Goal: Navigation & Orientation: Find specific page/section

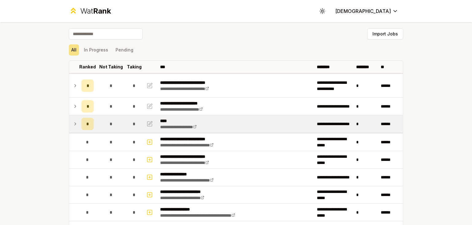
click at [73, 121] on icon at bounding box center [75, 123] width 5 height 7
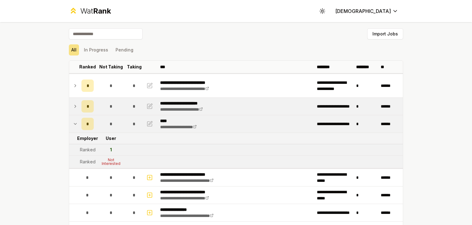
click at [73, 103] on icon at bounding box center [75, 105] width 5 height 7
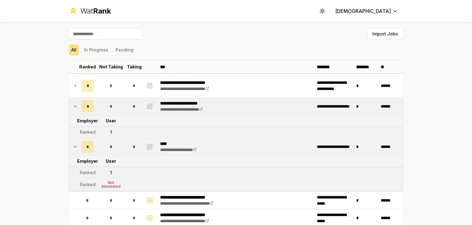
click at [73, 103] on icon at bounding box center [75, 105] width 5 height 7
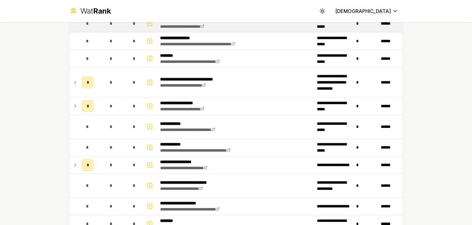
scroll to position [205, 0]
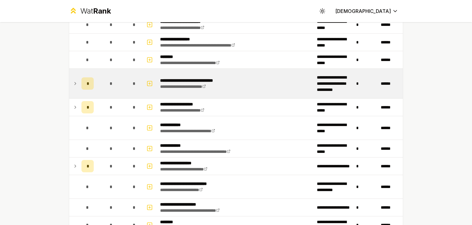
click at [74, 85] on icon at bounding box center [75, 83] width 5 height 7
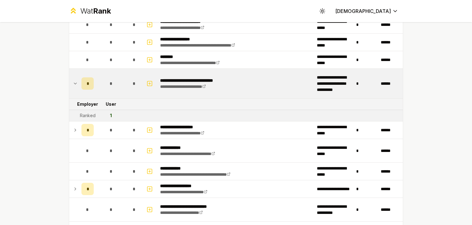
click at [74, 85] on icon at bounding box center [75, 83] width 5 height 7
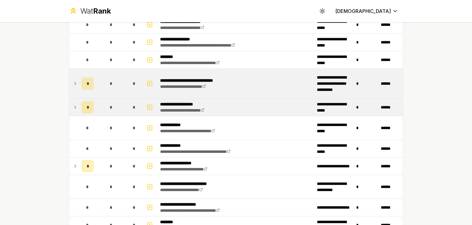
click at [74, 107] on icon at bounding box center [75, 106] width 5 height 7
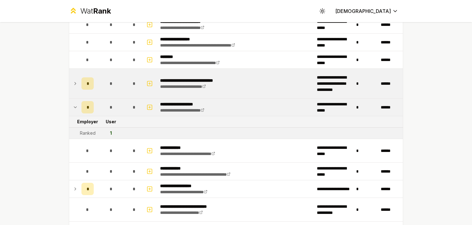
click at [74, 107] on icon at bounding box center [75, 106] width 5 height 7
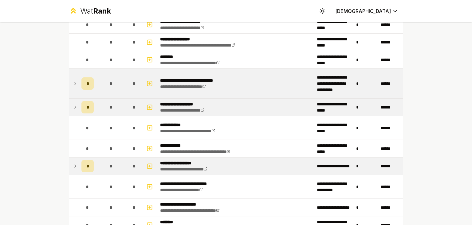
click at [73, 165] on icon at bounding box center [75, 165] width 5 height 7
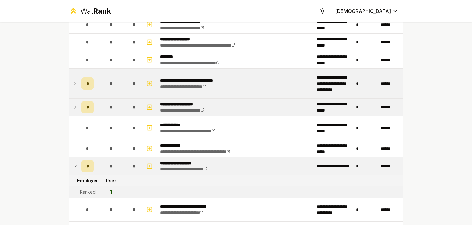
click at [73, 165] on icon at bounding box center [75, 165] width 5 height 7
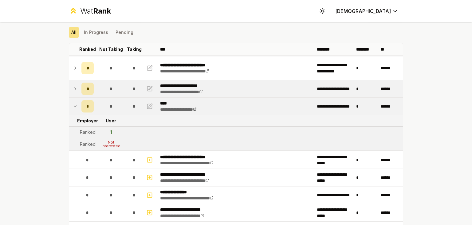
scroll to position [17, 0]
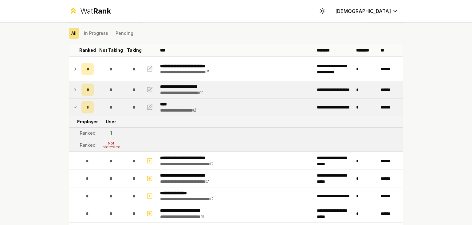
click at [73, 86] on icon at bounding box center [75, 89] width 5 height 7
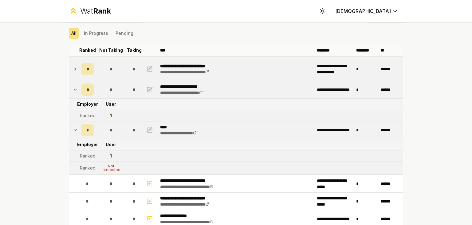
click at [73, 72] on td at bounding box center [74, 68] width 10 height 23
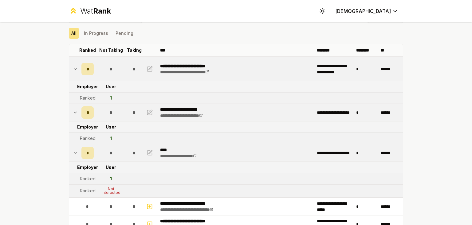
click at [73, 72] on td at bounding box center [74, 68] width 10 height 23
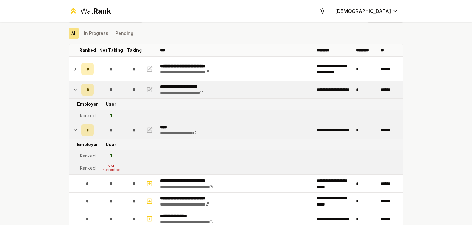
click at [74, 91] on icon at bounding box center [75, 89] width 5 height 7
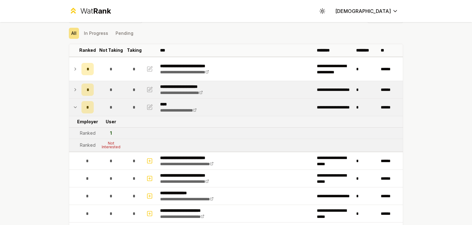
click at [74, 109] on icon at bounding box center [75, 106] width 5 height 7
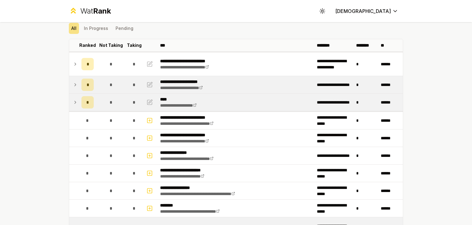
scroll to position [0, 0]
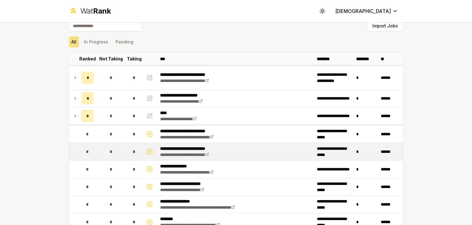
scroll to position [8, 0]
